Goal: Transaction & Acquisition: Purchase product/service

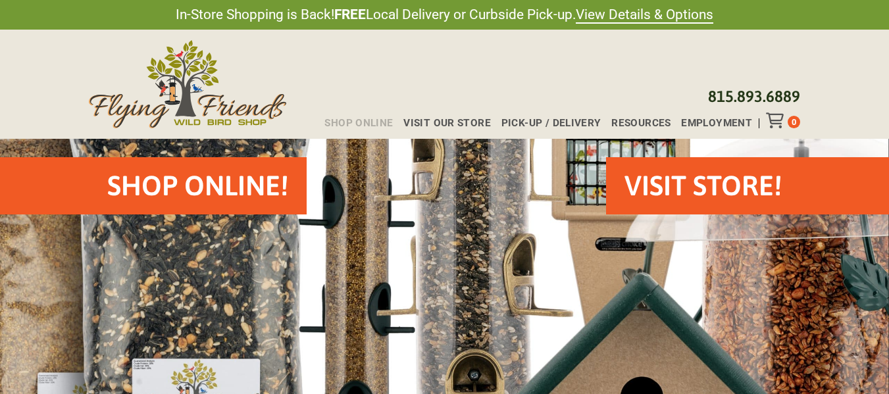
click at [354, 122] on span "Shop Online" at bounding box center [358, 123] width 68 height 10
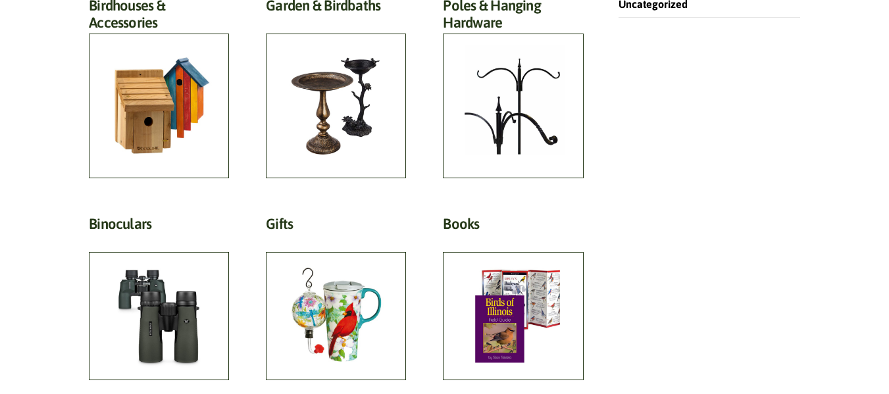
scroll to position [568, 0]
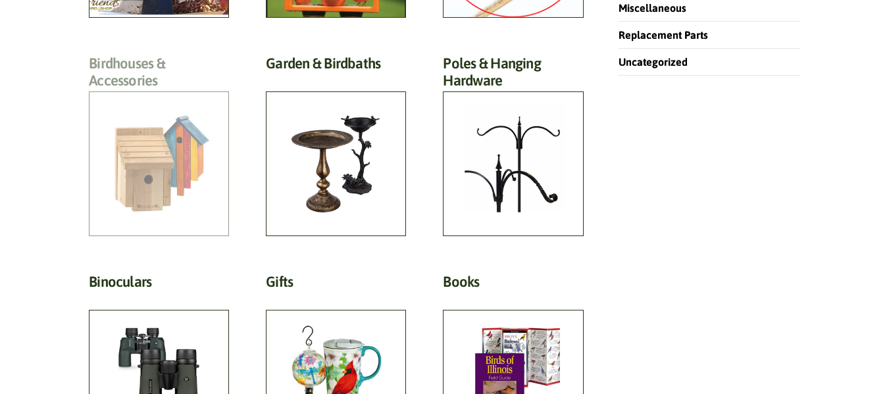
click at [107, 74] on h2 "Birdhouses & Accessories (57)" at bounding box center [159, 76] width 140 height 42
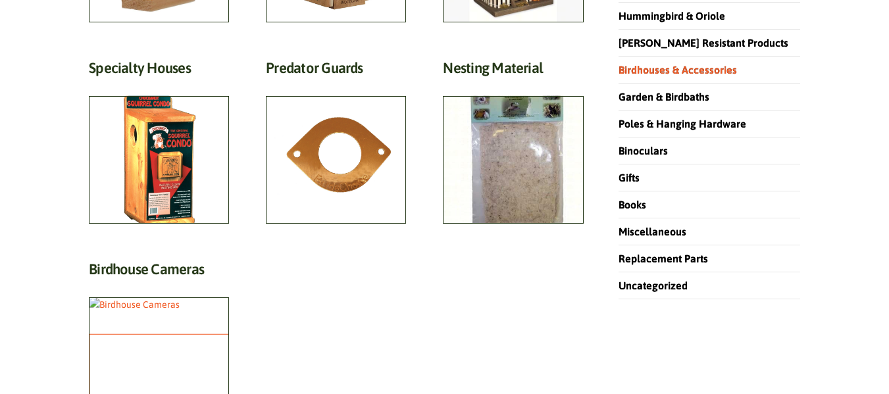
scroll to position [322, 0]
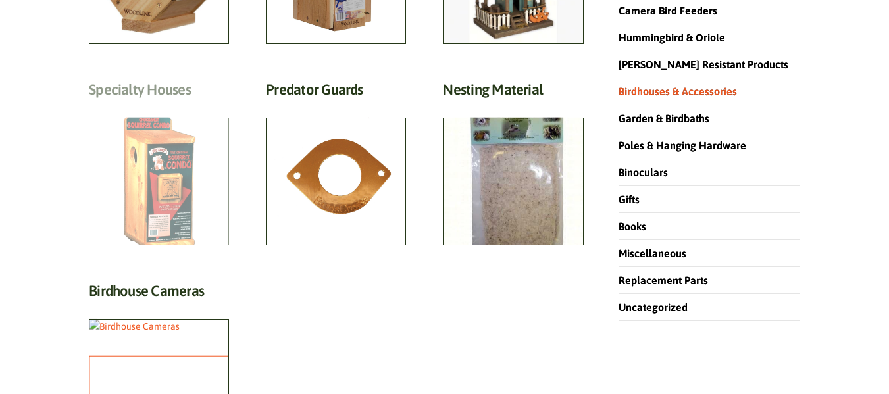
click at [143, 105] on h2 "Specialty Houses (19)" at bounding box center [159, 93] width 140 height 24
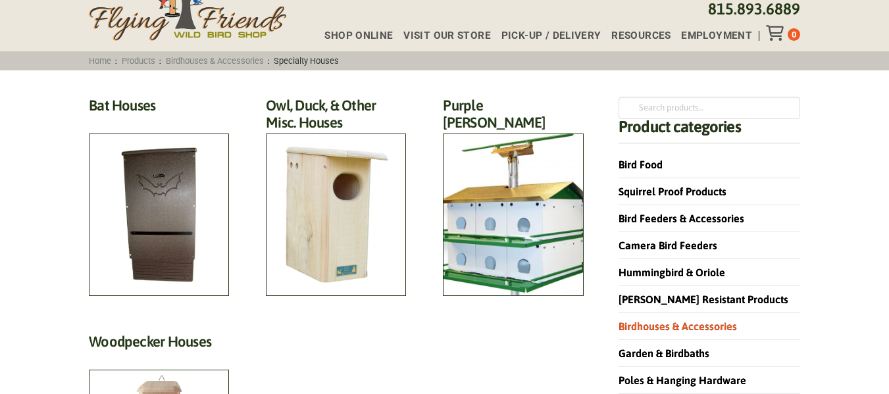
scroll to position [110, 0]
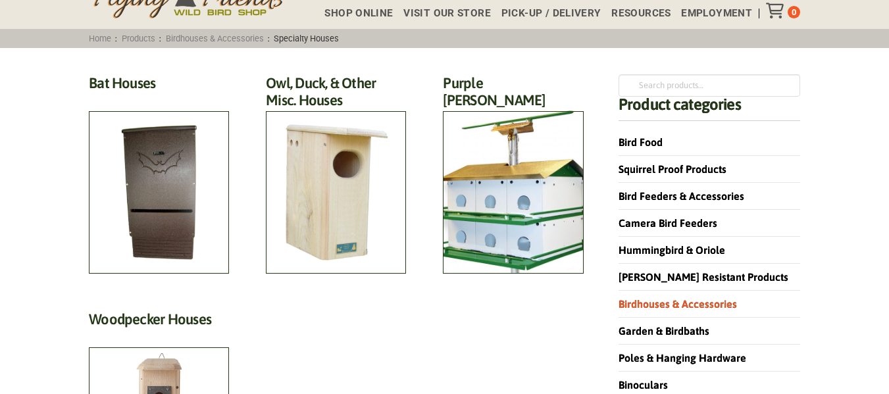
drag, startPoint x: 888, startPoint y: 122, endPoint x: 895, endPoint y: 148, distance: 26.7
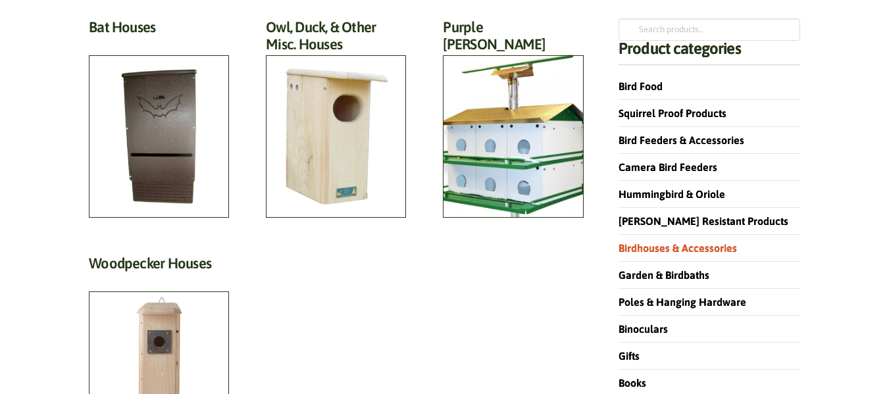
scroll to position [116, 0]
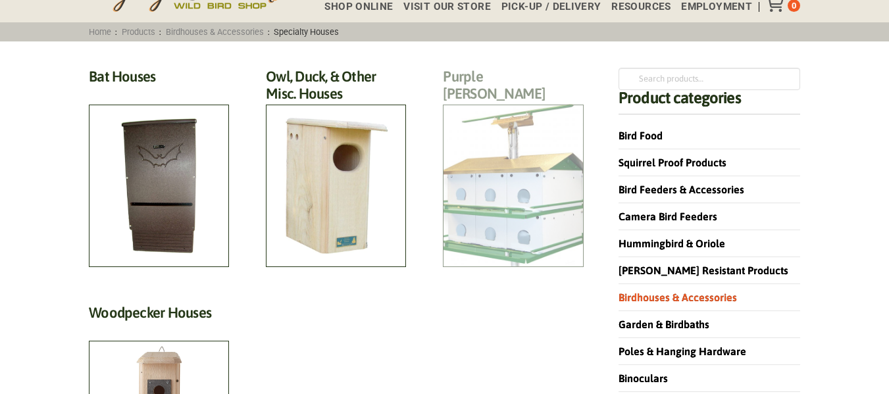
click at [492, 127] on h2 "Purple Martin Houses (5)" at bounding box center [513, 97] width 140 height 59
